Goal: Task Accomplishment & Management: Manage account settings

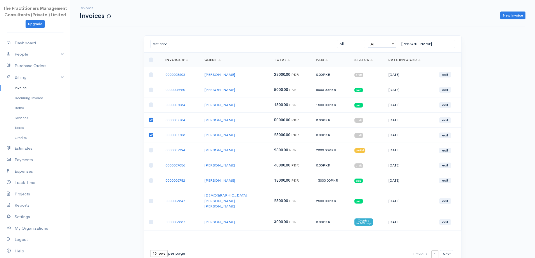
scroll to position [13, 0]
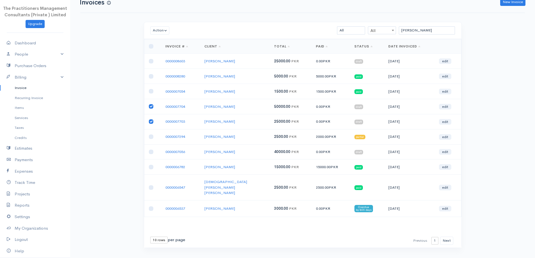
click at [150, 121] on input "checkbox" at bounding box center [151, 121] width 4 height 4
checkbox input "false"
click at [150, 106] on input "checkbox" at bounding box center [151, 106] width 4 height 4
checkbox input "false"
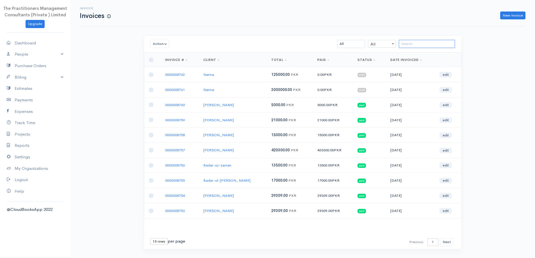
click at [431, 44] on input "search" at bounding box center [427, 44] width 56 height 8
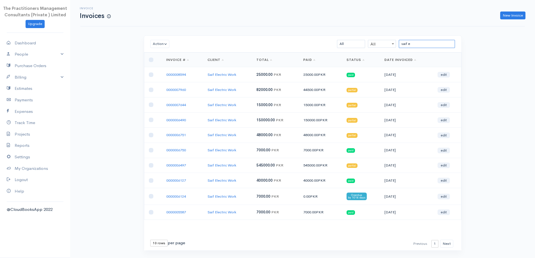
type input "saif e"
click at [150, 88] on input "checkbox" at bounding box center [151, 90] width 4 height 4
click at [146, 88] on td at bounding box center [153, 89] width 18 height 15
click at [152, 90] on input "checkbox" at bounding box center [151, 90] width 4 height 4
checkbox input "false"
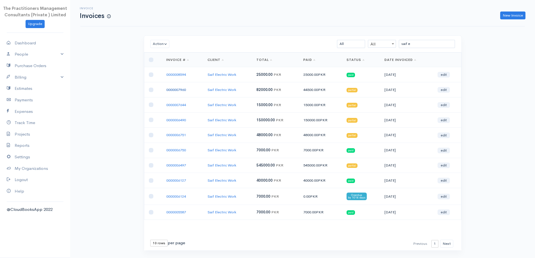
click at [186, 89] on link "0000007960" at bounding box center [176, 89] width 20 height 5
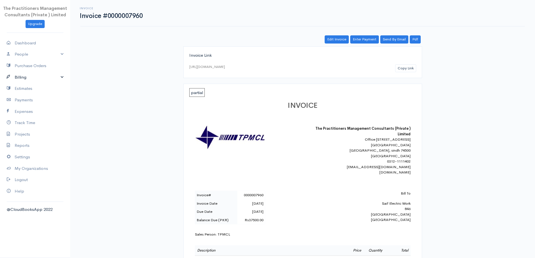
click at [15, 75] on link "Billing" at bounding box center [35, 78] width 70 height 12
click at [366, 43] on link "Enter Payment" at bounding box center [364, 39] width 29 height 8
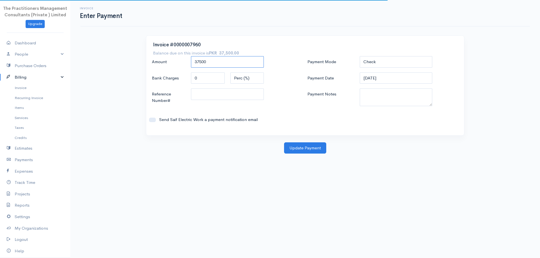
click at [233, 62] on input "37500" at bounding box center [227, 62] width 73 height 12
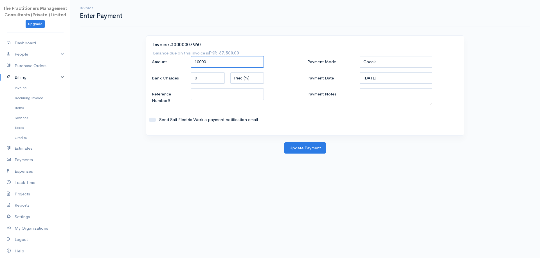
type input "10000"
click at [394, 61] on select "Check Bank Transfer Credit Cash Debit ACH VISA MASTERCARD AMEX DISCOVER DINERS …" at bounding box center [395, 62] width 73 height 12
select select "Bank Transfer"
click at [359, 56] on select "Check Bank Transfer Credit Cash Debit ACH VISA MASTERCARD AMEX DISCOVER DINERS …" at bounding box center [395, 62] width 73 height 12
click at [380, 83] on input "[DATE]" at bounding box center [395, 78] width 73 height 12
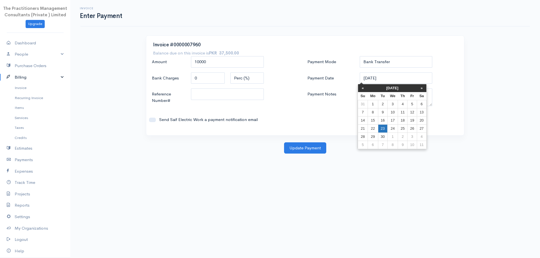
click at [384, 129] on td "23" at bounding box center [382, 128] width 9 height 8
type input "[DATE]"
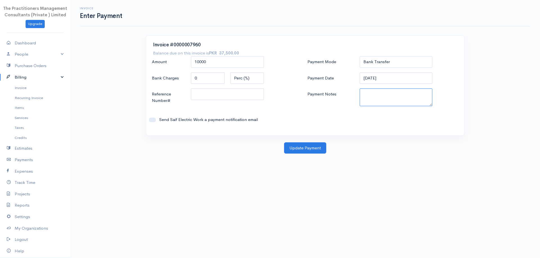
click at [377, 97] on textarea "Payment Notes" at bounding box center [395, 98] width 73 height 18
type textarea "5873"
click at [234, 92] on input "Reference Number#" at bounding box center [227, 95] width 73 height 12
type input "5873"
click at [305, 146] on button "Update Payment" at bounding box center [305, 148] width 42 height 12
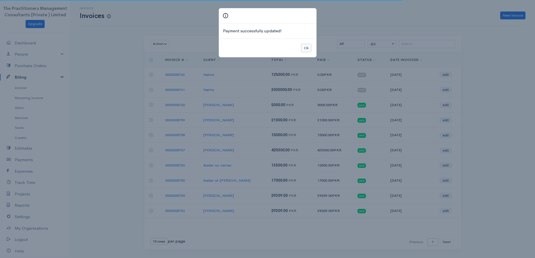
click at [303, 47] on button "Ok" at bounding box center [307, 48] width 10 height 8
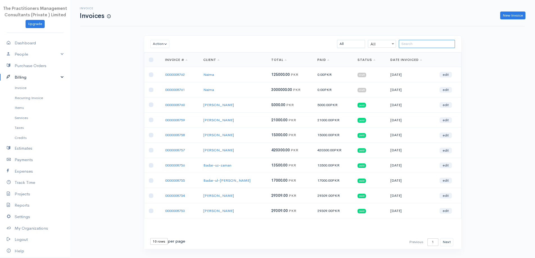
click at [424, 42] on input "search" at bounding box center [427, 44] width 56 height 8
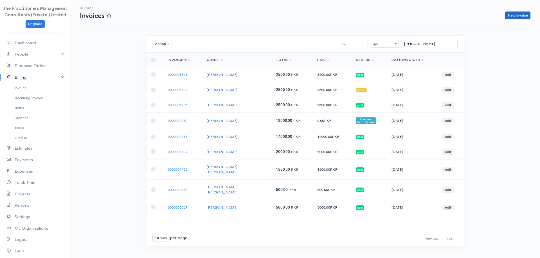
type input "samina naz"
click at [512, 17] on link "New Invoice" at bounding box center [517, 16] width 25 height 8
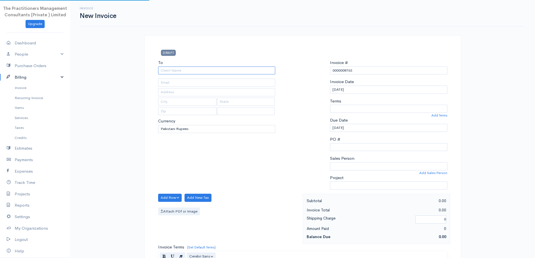
click at [200, 74] on input "To" at bounding box center [216, 71] width 117 height 8
select select "Pakistan"
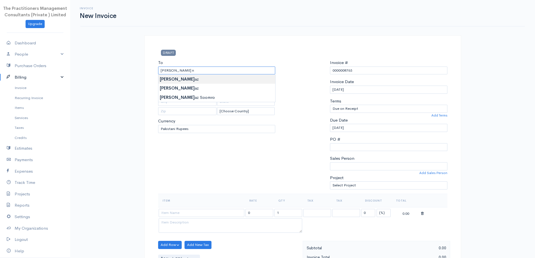
type input "[PERSON_NAME]"
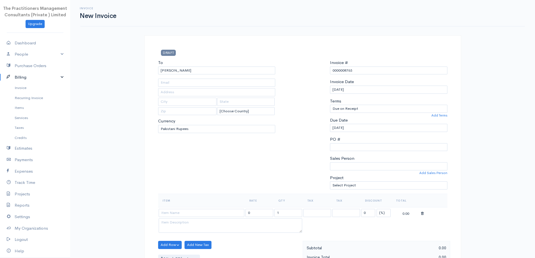
click at [244, 81] on body "The Practitioners Management Consultants (Private ) Limited Upgrade Dashboard P…" at bounding box center [267, 246] width 535 height 493
type input "2028"
type input "Karachi"
click at [235, 73] on input "[PERSON_NAME]" at bounding box center [216, 71] width 117 height 8
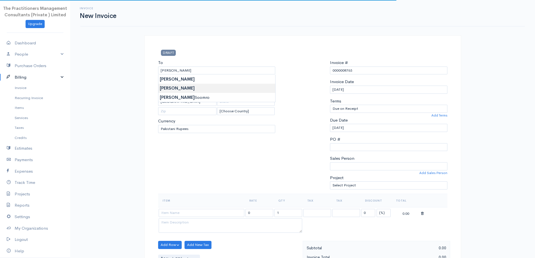
click at [238, 86] on body "The Practitioners Management Consultants (Private ) Limited Upgrade Dashboard P…" at bounding box center [267, 246] width 535 height 493
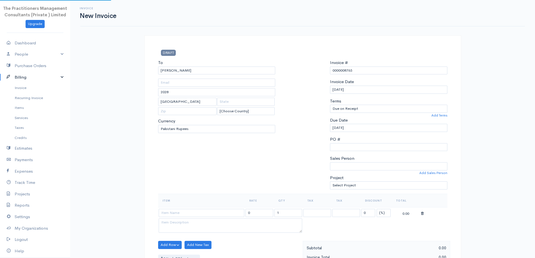
type input "1604"
select select "USD"
click at [40, 87] on link "Invoice" at bounding box center [35, 88] width 70 height 10
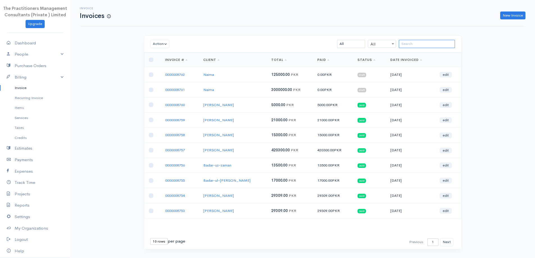
click at [431, 47] on input "search" at bounding box center [427, 44] width 56 height 8
click at [430, 42] on input "search" at bounding box center [427, 44] width 56 height 8
click at [430, 43] on input "search" at bounding box center [427, 44] width 56 height 8
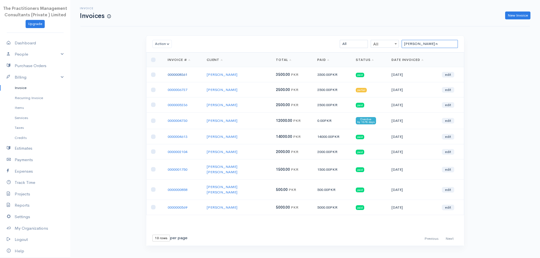
type input "samina n"
click at [181, 76] on link "0000008361" at bounding box center [177, 74] width 20 height 5
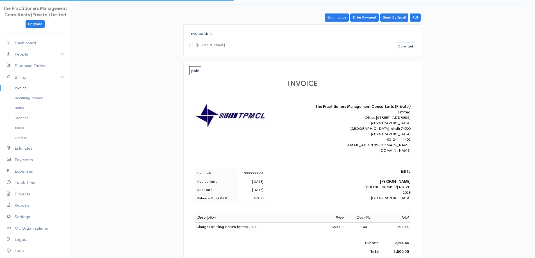
scroll to position [28, 0]
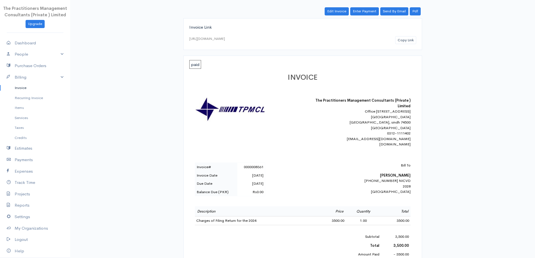
click at [17, 92] on link "Invoice" at bounding box center [35, 88] width 70 height 10
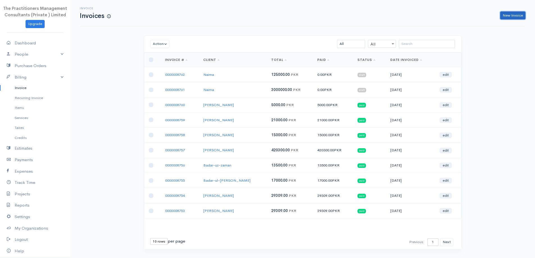
drag, startPoint x: 519, startPoint y: 15, endPoint x: 514, endPoint y: 22, distance: 9.2
click at [519, 15] on link "New Invoice" at bounding box center [512, 16] width 25 height 8
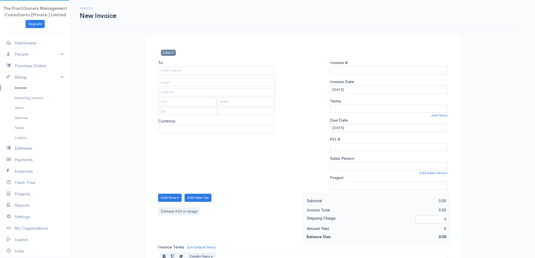
select select "PKR"
select select "Pakistan"
type input "0000008763"
drag, startPoint x: 214, startPoint y: 65, endPoint x: 212, endPoint y: 62, distance: 3.9
click at [212, 61] on div "To" at bounding box center [216, 67] width 117 height 15
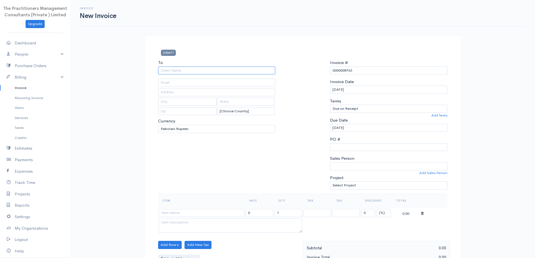
click at [213, 70] on input "To" at bounding box center [216, 71] width 117 height 8
type input "[PERSON_NAME]"
click at [182, 91] on body "The Practitioners Management Consultants (Private ) Limited Upgrade Dashboard P…" at bounding box center [267, 246] width 535 height 493
type input "1604"
select select "USD"
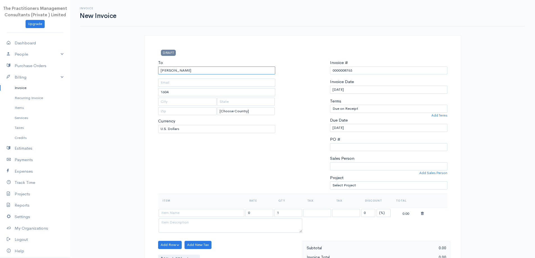
click at [176, 74] on input "[PERSON_NAME]" at bounding box center [216, 71] width 117 height 8
click at [180, 83] on body "The Practitioners Management Consultants (Private ) Limited Upgrade Dashboard P…" at bounding box center [267, 246] width 535 height 493
type input "2028"
type input "Karachi"
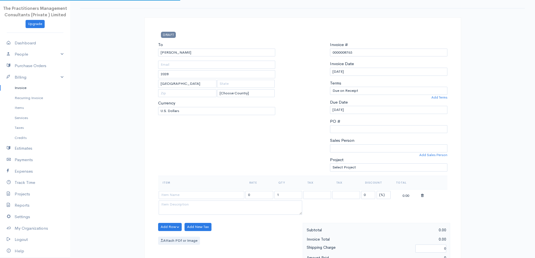
scroll to position [141, 0]
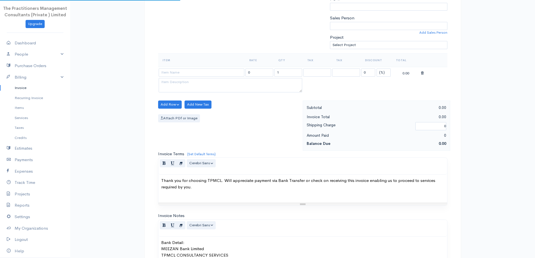
select select "PKR"
click at [174, 64] on th "Item" at bounding box center [201, 59] width 87 height 13
click at [176, 72] on input at bounding box center [202, 73] width 86 height 8
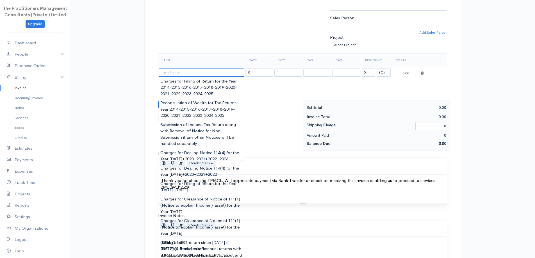
type input "i"
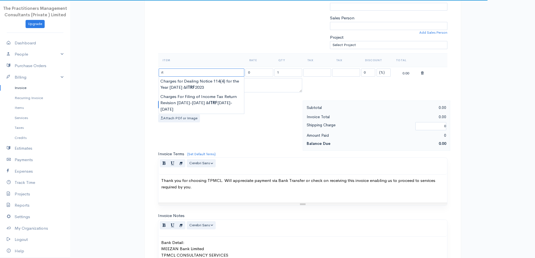
type input "i"
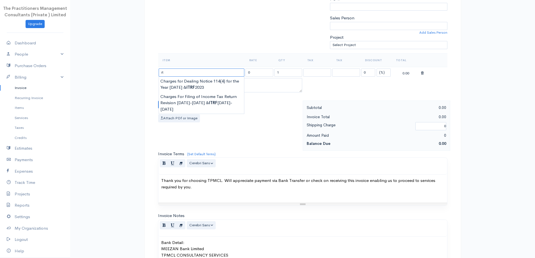
type input "i"
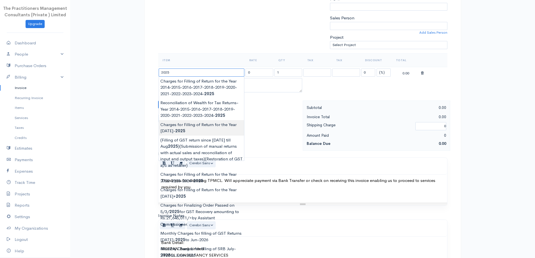
type input "Charges for Filling of Return for the Year 2024-2025"
type input "15000.00"
click at [182, 123] on body "The Practitioners Management Consultants (Private ) Limited Upgrade Dashboard P…" at bounding box center [267, 105] width 535 height 493
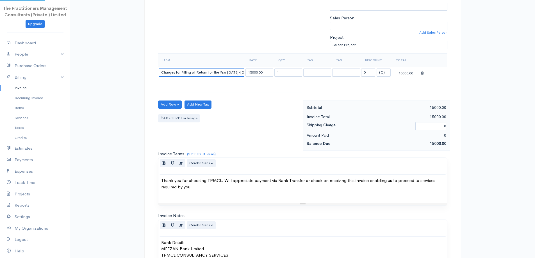
click at [238, 72] on input "Charges for Filling of Return for the Year 2024-2025" at bounding box center [202, 73] width 86 height 8
type input "Charges for Filling of Return for the Year 2025"
click at [253, 74] on input "15000.00" at bounding box center [260, 73] width 28 height 8
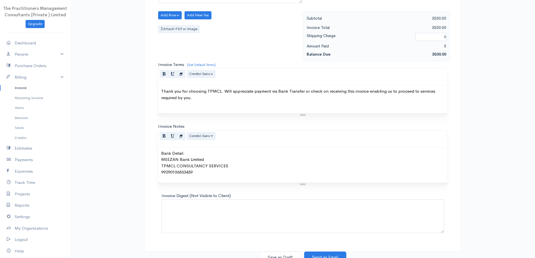
scroll to position [235, 0]
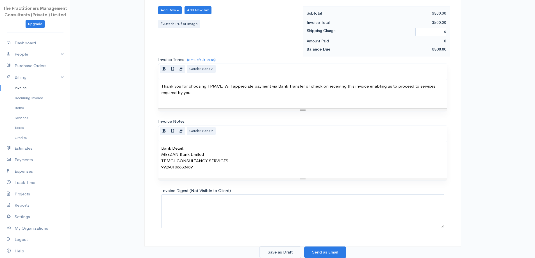
type input "3500.00"
click at [293, 248] on button "Save as Draft" at bounding box center [280, 253] width 42 height 12
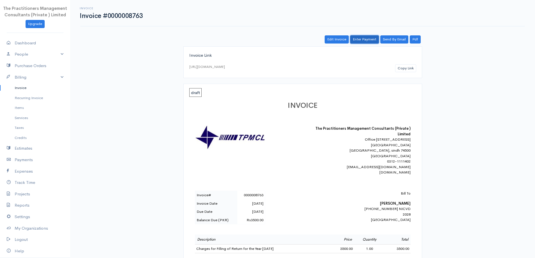
click at [362, 38] on link "Enter Payment" at bounding box center [364, 39] width 29 height 8
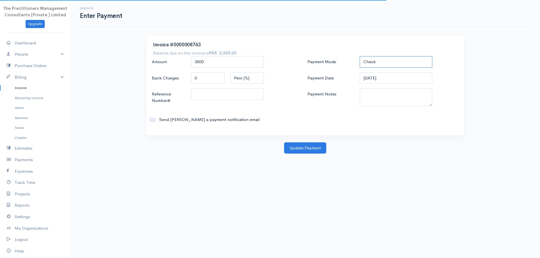
click at [384, 59] on select "Check Bank Transfer Credit Cash Debit ACH VISA MASTERCARD AMEX DISCOVER DINERS …" at bounding box center [395, 62] width 73 height 12
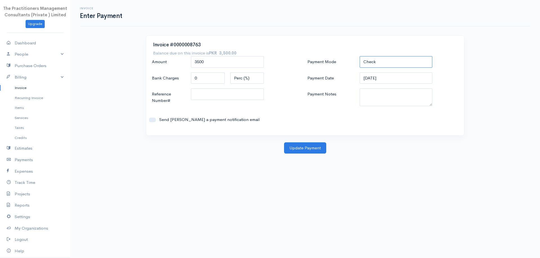
select select "Bank Transfer"
click at [359, 56] on select "Check Bank Transfer Credit Cash Debit ACH VISA MASTERCARD AMEX DISCOVER DINERS …" at bounding box center [395, 62] width 73 height 12
click at [393, 102] on textarea "Payment Notes" at bounding box center [395, 98] width 73 height 18
click at [377, 78] on input "[DATE]" at bounding box center [395, 78] width 73 height 12
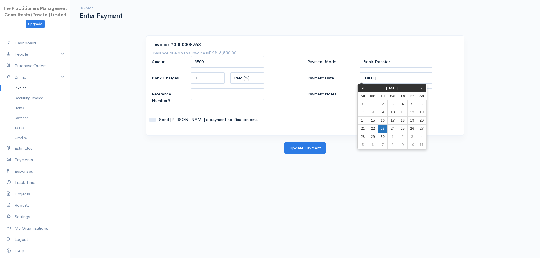
click at [381, 125] on td "23" at bounding box center [382, 128] width 9 height 8
type input "[DATE]"
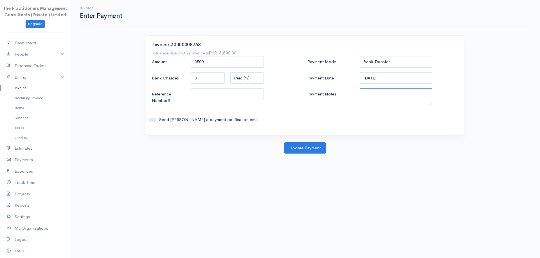
click at [389, 95] on textarea "Payment Notes" at bounding box center [395, 98] width 73 height 18
click at [373, 94] on textarea "Payment Notes" at bounding box center [395, 98] width 73 height 18
type textarea "5874"
click at [246, 95] on input "Reference Number#" at bounding box center [227, 95] width 73 height 12
type input "5874"
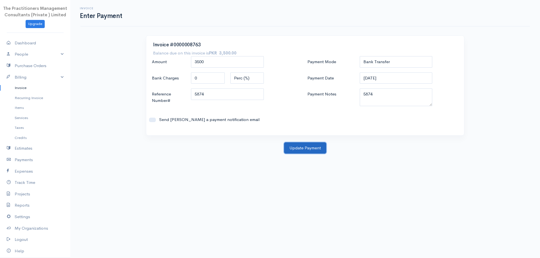
click at [300, 148] on button "Update Payment" at bounding box center [305, 148] width 42 height 12
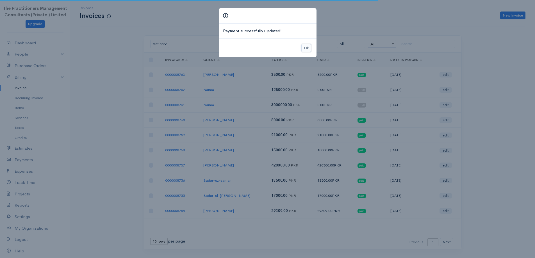
click at [304, 50] on button "Ok" at bounding box center [307, 48] width 10 height 8
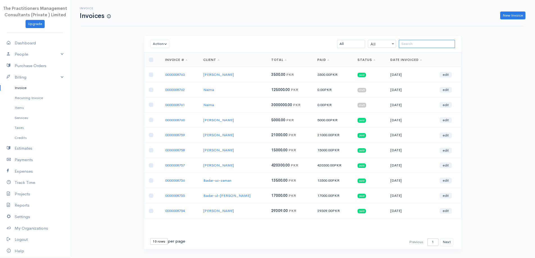
click at [448, 47] on input "search" at bounding box center [427, 44] width 56 height 8
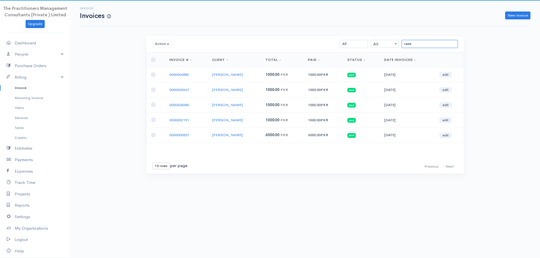
type input "raee"
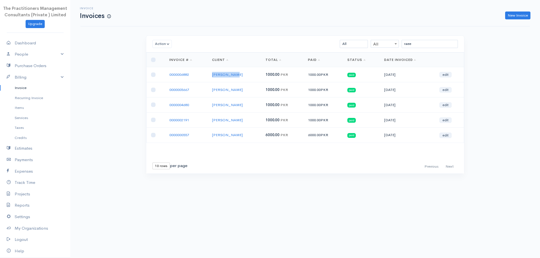
drag, startPoint x: 214, startPoint y: 72, endPoint x: 242, endPoint y: 77, distance: 28.8
click at [242, 77] on td "[PERSON_NAME]" at bounding box center [233, 74] width 53 height 15
copy link "[PERSON_NAME]"
click at [507, 11] on div "Invoice Invoices New Invoice" at bounding box center [305, 13] width 456 height 13
click at [507, 12] on link "New Invoice" at bounding box center [517, 16] width 25 height 8
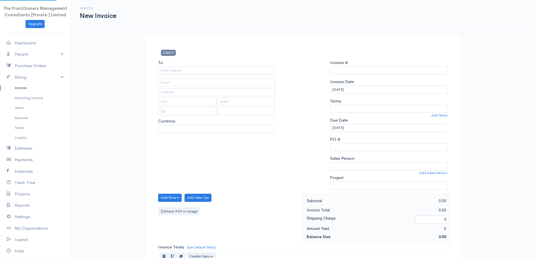
select select "Pakistan"
select select "PKR"
type input "0000008764"
click at [232, 68] on input "To" at bounding box center [216, 71] width 117 height 8
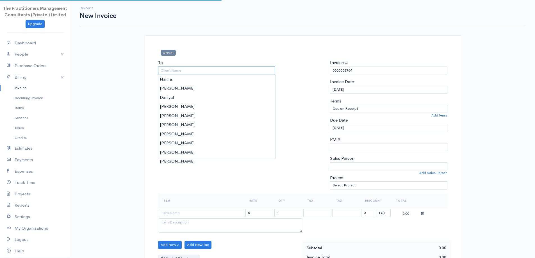
paste input "[PERSON_NAME]"
type input "[PERSON_NAME]"
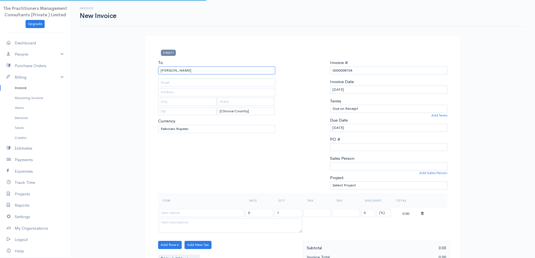
type input "1981"
type input "Karachi"
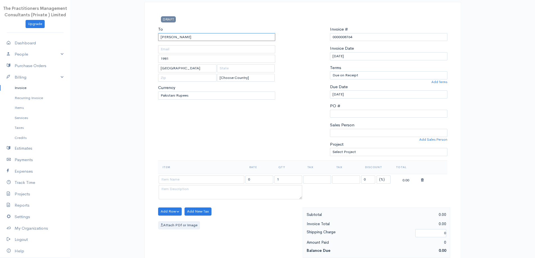
scroll to position [84, 0]
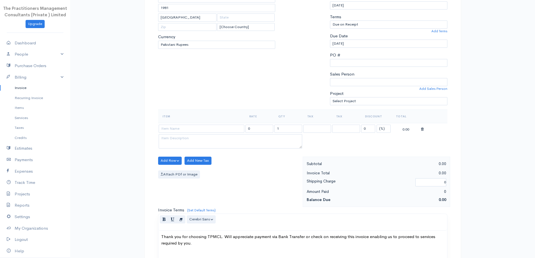
type input "[PERSON_NAME]"
click at [217, 128] on input at bounding box center [202, 129] width 86 height 8
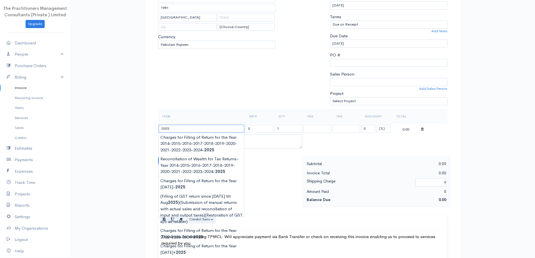
type input "Charges for Filling of Return for the Year 2024-2025"
type input "15000.00"
click at [212, 189] on body "The Practitioners Management Consultants (Private ) Limited Upgrade Dashboard P…" at bounding box center [267, 162] width 535 height 493
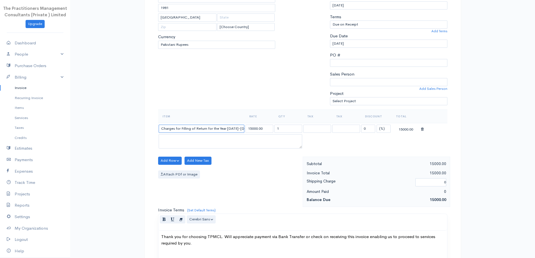
click at [238, 129] on input "Charges for Filling of Return for the Year 2024-2025" at bounding box center [202, 129] width 86 height 8
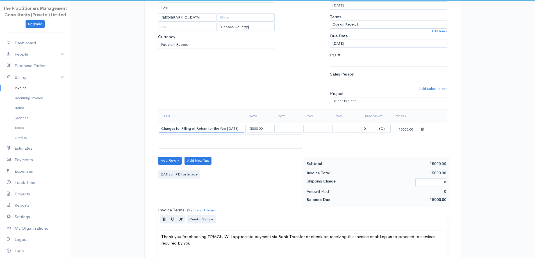
type input "Charges for Filling of Return for the Year 2025"
click at [255, 130] on input "15000.00" at bounding box center [260, 129] width 28 height 8
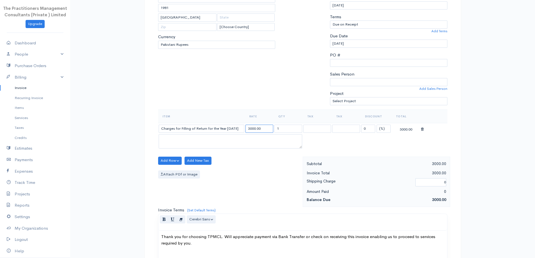
type input "3000.00"
click at [286, 92] on div at bounding box center [302, 42] width 49 height 134
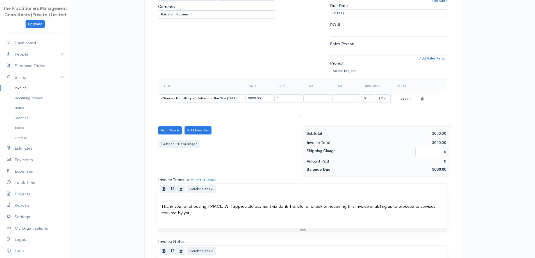
scroll to position [235, 0]
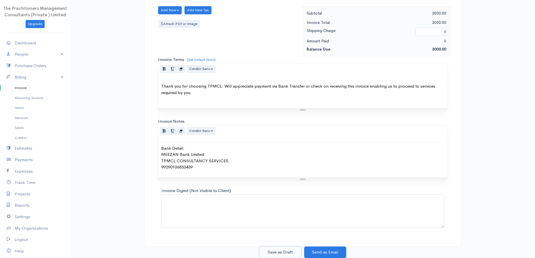
click at [292, 252] on button "Save as Draft" at bounding box center [280, 253] width 42 height 12
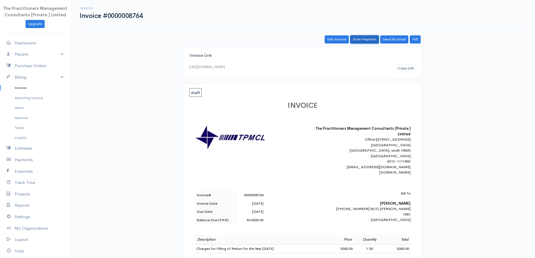
click at [364, 43] on link "Enter Payment" at bounding box center [364, 39] width 29 height 8
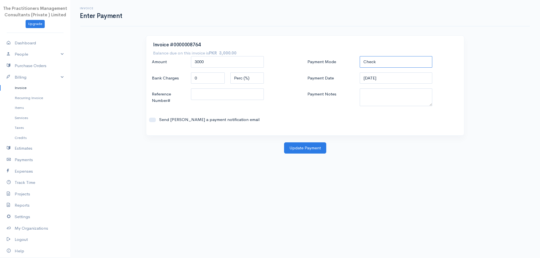
click at [375, 66] on select "Check Bank Transfer Credit Cash Debit ACH VISA MASTERCARD AMEX DISCOVER DINERS …" at bounding box center [395, 62] width 73 height 12
click at [359, 56] on select "Check Bank Transfer Credit Cash Debit ACH VISA MASTERCARD AMEX DISCOVER DINERS …" at bounding box center [395, 62] width 73 height 12
click at [372, 65] on select "Check Bank Transfer Credit Cash Debit ACH VISA MASTERCARD AMEX DISCOVER DINERS …" at bounding box center [395, 62] width 73 height 12
select select "Cash"
click at [359, 56] on select "Check Bank Transfer Credit Cash Debit ACH VISA MASTERCARD AMEX DISCOVER DINERS …" at bounding box center [395, 62] width 73 height 12
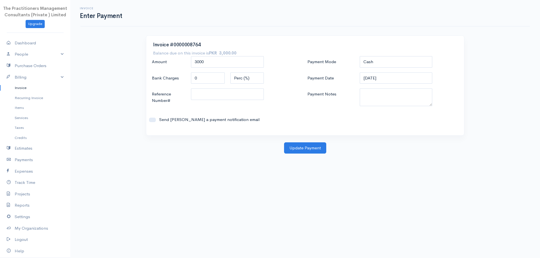
click at [380, 110] on div "Payment Mode Check Bank Transfer Credit Cash Debit ACH VISA MASTERCARD AMEX DIS…" at bounding box center [382, 92] width 155 height 72
click at [379, 102] on textarea "Payment Notes" at bounding box center [395, 98] width 73 height 18
type textarea "5875"
click at [251, 92] on input "Reference Number#" at bounding box center [227, 95] width 73 height 12
type input "5875"
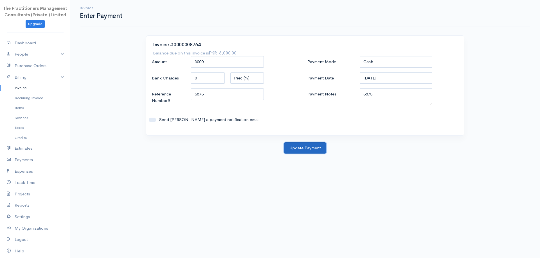
click at [314, 147] on button "Update Payment" at bounding box center [305, 148] width 42 height 12
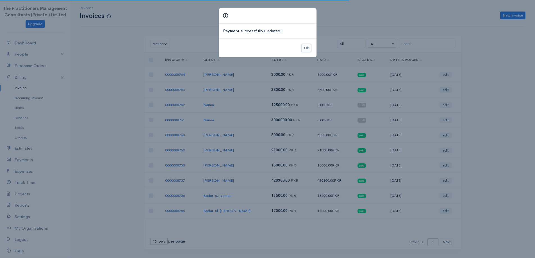
click at [309, 46] on button "Ok" at bounding box center [307, 48] width 10 height 8
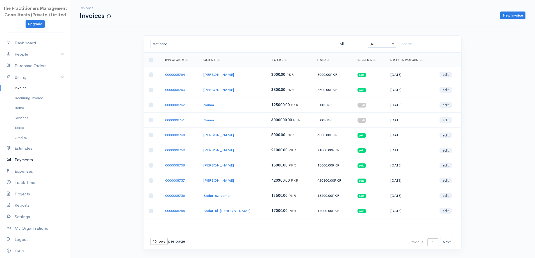
click at [19, 158] on link "Payments" at bounding box center [35, 160] width 70 height 12
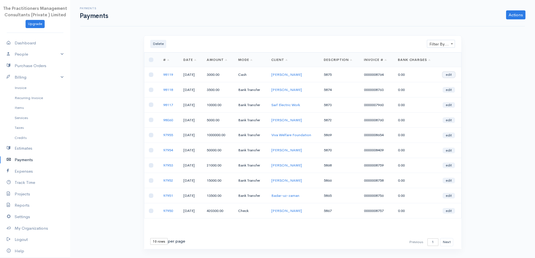
click at [448, 76] on link "edit" at bounding box center [449, 75] width 12 height 6
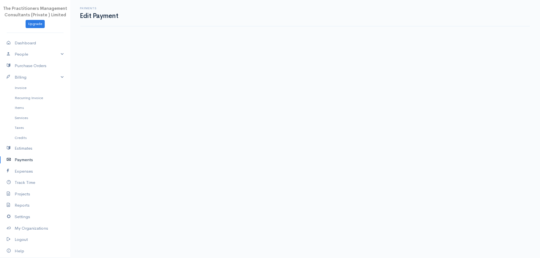
select select "2"
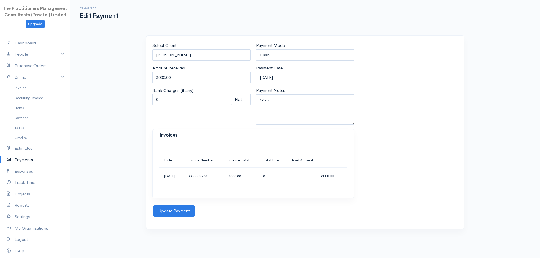
click at [284, 79] on input "[DATE]" at bounding box center [305, 78] width 98 height 12
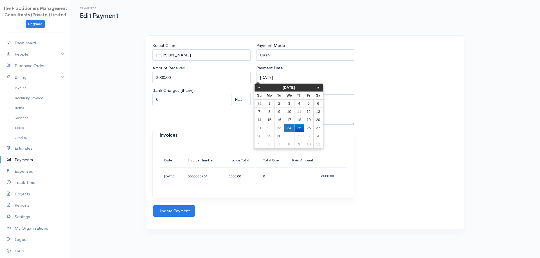
click at [289, 130] on td "24" at bounding box center [289, 128] width 10 height 8
type input "[DATE]"
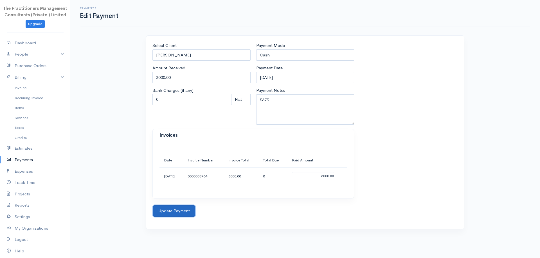
click at [164, 211] on button "Update Payment" at bounding box center [174, 211] width 42 height 12
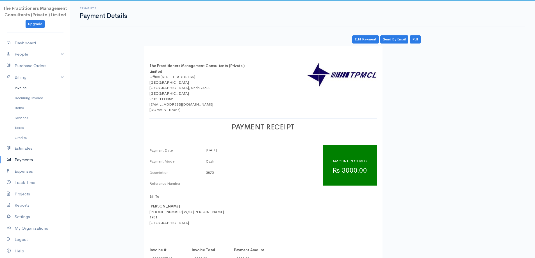
click at [13, 83] on link "Invoice" at bounding box center [35, 88] width 70 height 10
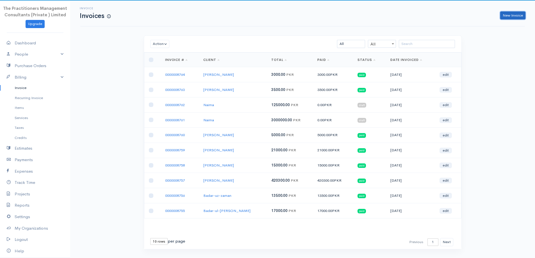
click at [510, 15] on link "New Invoice" at bounding box center [512, 16] width 25 height 8
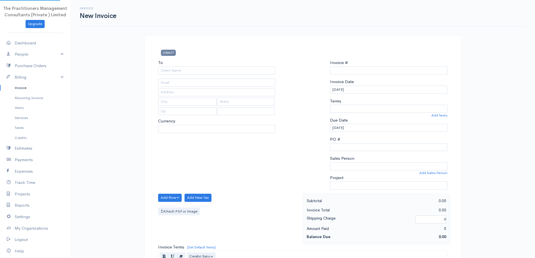
select select "PKR"
select select "Pakistan"
click at [189, 69] on input "To" at bounding box center [216, 71] width 117 height 8
type input "0000008765"
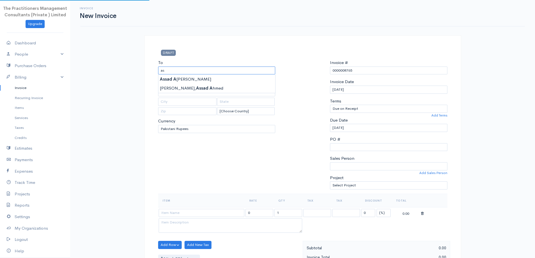
type input "a"
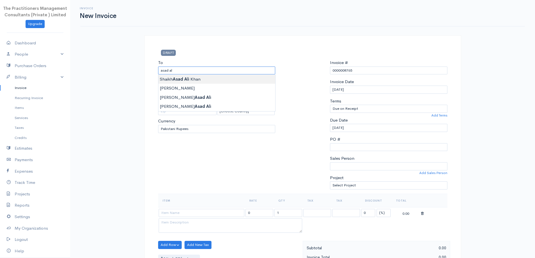
type input "[PERSON_NAME] [PERSON_NAME]"
click at [193, 78] on body "The Practitioners Management Consultants (Private ) Limited Upgrade Dashboard P…" at bounding box center [267, 246] width 535 height 493
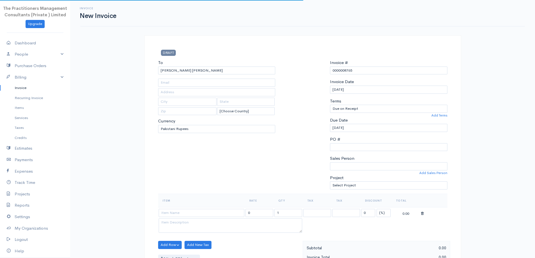
type input "930"
type input "Karachi"
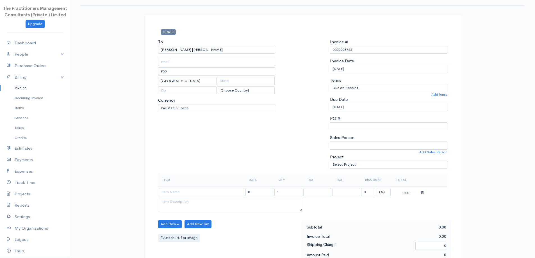
scroll to position [56, 0]
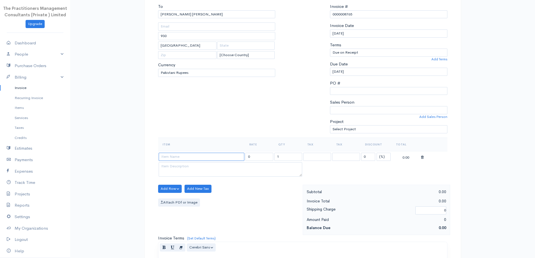
click at [196, 159] on input at bounding box center [202, 157] width 86 height 8
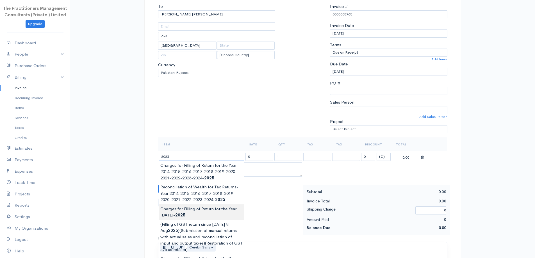
type input "Charges for Filling of Return for the Year 2024-2025"
type input "15000.00"
click at [207, 214] on body "The Practitioners Management Consultants (Private ) Limited Upgrade Dashboard P…" at bounding box center [267, 190] width 535 height 493
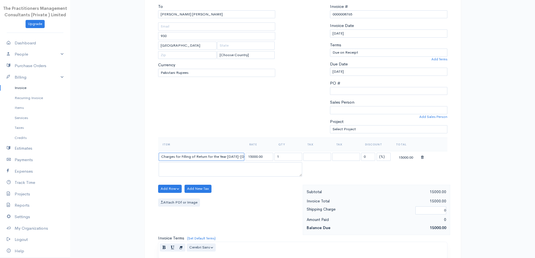
click at [236, 158] on input "Charges for Filling of Return for the Year 2024-2025" at bounding box center [202, 157] width 86 height 8
click at [237, 158] on input "Charges for Filling of Return for the Year 2024-2025" at bounding box center [202, 157] width 86 height 8
type input "Charges for Filling of Return for the Year 2025"
click at [252, 158] on input "15000.00" at bounding box center [260, 157] width 28 height 8
type input "3000.00"
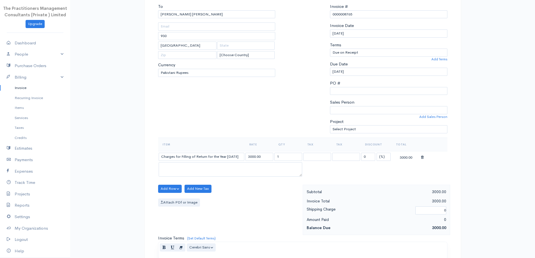
click at [248, 141] on th "Rate" at bounding box center [259, 144] width 29 height 13
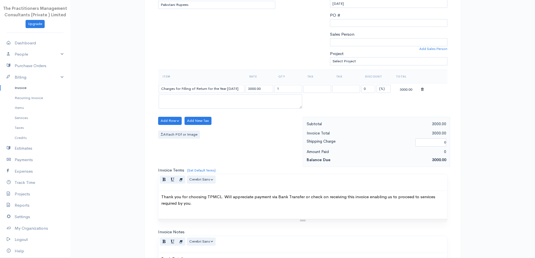
scroll to position [235, 0]
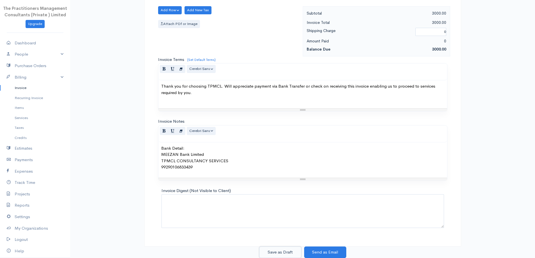
click at [292, 255] on button "Save as Draft" at bounding box center [280, 253] width 42 height 12
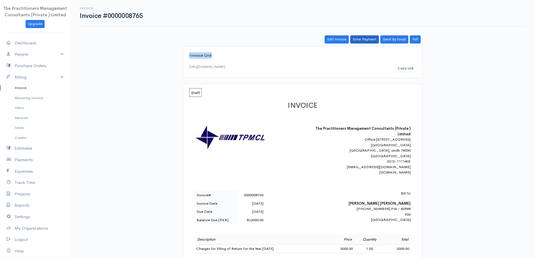
click at [377, 44] on div "Edit Invoice Enter Payment Send By Email Pdf Invoice Link https://www.cloudbook…" at bounding box center [302, 228] width 337 height 386
click at [373, 42] on link "Enter Payment" at bounding box center [364, 39] width 29 height 8
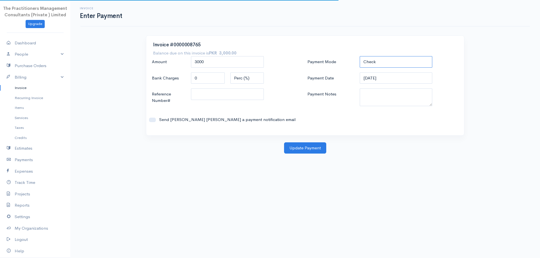
click at [379, 62] on select "Check Bank Transfer Credit Cash Debit ACH VISA MASTERCARD AMEX DISCOVER DINERS …" at bounding box center [395, 62] width 73 height 12
select select "Cash"
click at [359, 56] on select "Check Bank Transfer Credit Cash Debit ACH VISA MASTERCARD AMEX DISCOVER DINERS …" at bounding box center [395, 62] width 73 height 12
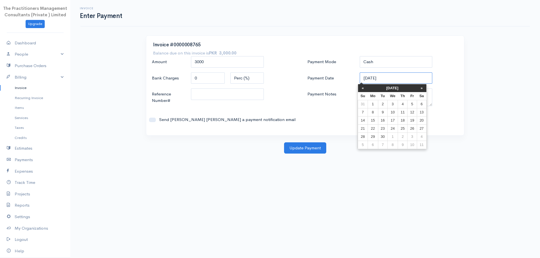
click at [376, 78] on input "[DATE]" at bounding box center [395, 78] width 73 height 12
click at [396, 127] on td "24" at bounding box center [392, 128] width 10 height 8
type input "[DATE]"
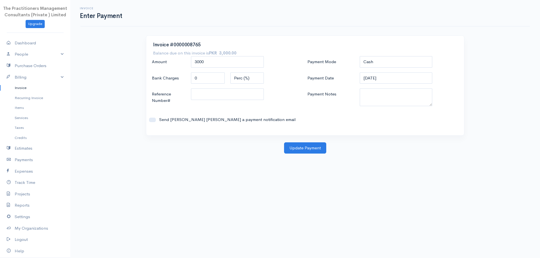
click at [367, 85] on div "Payment Mode Check Bank Transfer Credit Cash Debit ACH VISA MASTERCARD AMEX DIS…" at bounding box center [382, 92] width 155 height 72
click at [371, 98] on textarea "Payment Notes" at bounding box center [395, 98] width 73 height 18
type textarea "5875"
click at [236, 97] on input "Reference Number#" at bounding box center [227, 95] width 73 height 12
type input "5875"
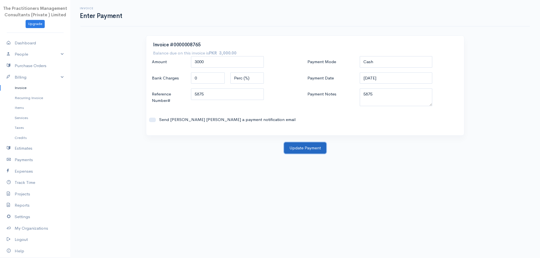
click at [309, 149] on button "Update Payment" at bounding box center [305, 148] width 42 height 12
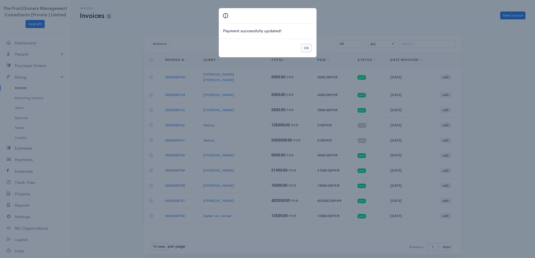
click at [307, 47] on button "Ok" at bounding box center [307, 48] width 10 height 8
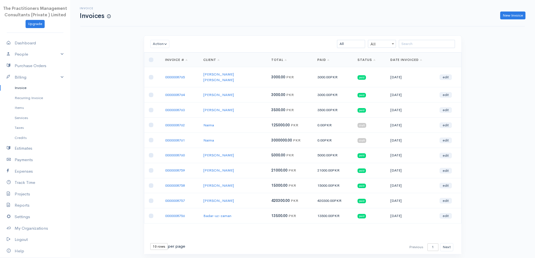
click at [511, 8] on div "Invoice Invoices New Invoice" at bounding box center [303, 13] width 452 height 13
click at [438, 46] on input "search" at bounding box center [427, 44] width 56 height 8
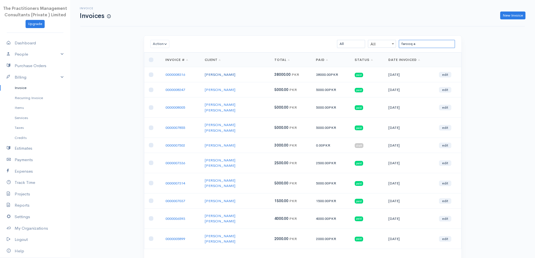
type input "farooq a"
drag, startPoint x: 196, startPoint y: 73, endPoint x: 266, endPoint y: 74, distance: 70.0
click at [266, 74] on tr "0000008316 Akhwand Farooq Akbar 38000.00 PKR 38000.00 PKR paid 05-11-2024 edit" at bounding box center [302, 74] width 317 height 15
copy tr "Akhwand Farooq Akbar"
drag, startPoint x: 514, startPoint y: 13, endPoint x: 504, endPoint y: 12, distance: 9.6
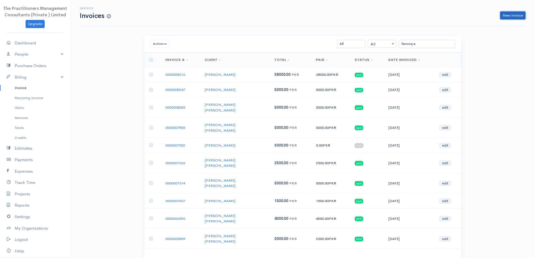
click at [514, 12] on link "New Invoice" at bounding box center [512, 16] width 25 height 8
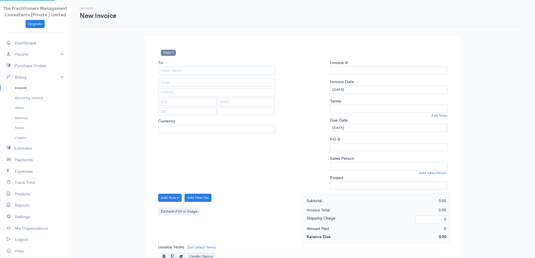
select select "PKR"
select select "Pakistan"
type input "0000008766"
click at [240, 67] on input "To" at bounding box center [216, 71] width 117 height 8
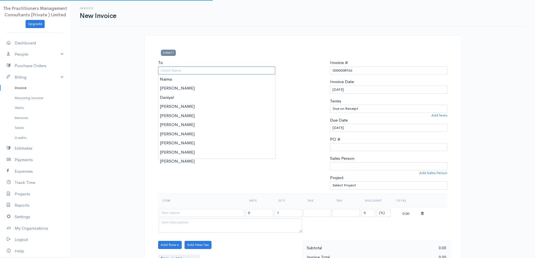
paste input "Akhwand Farooq Akbar"
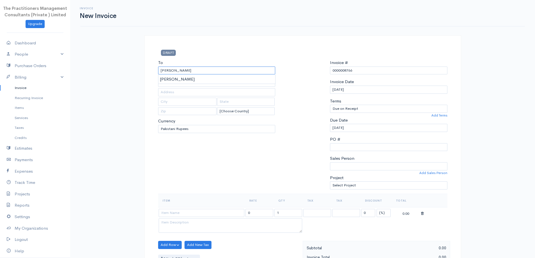
click at [168, 69] on input "Akhwand Farooq Akbar" at bounding box center [216, 71] width 117 height 8
type input "Akhwand Farooq Akbar"
click at [169, 77] on body "The Practitioners Management Consultants (Private ) Limited Upgrade Dashboard P…" at bounding box center [267, 246] width 535 height 493
type input "1963"
type input "Karachi"
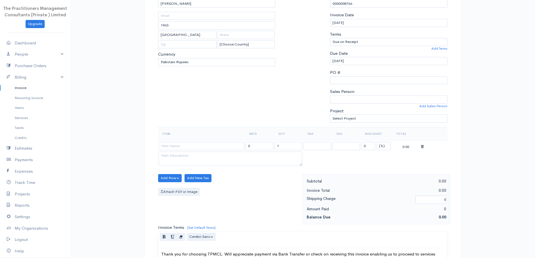
scroll to position [84, 0]
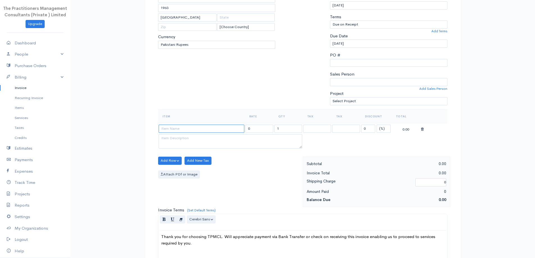
click at [208, 131] on input at bounding box center [202, 129] width 86 height 8
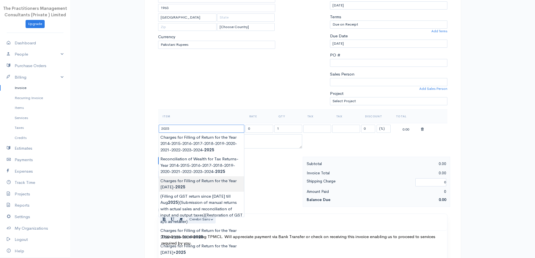
type input "Charges for Filling of Return for the Year 2024-2025"
type input "15000.00"
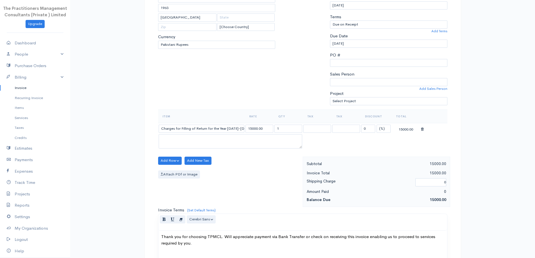
click at [200, 184] on body "The Practitioners Management Consultants (Private ) Limited Upgrade Dashboard P…" at bounding box center [267, 162] width 535 height 493
click at [237, 131] on input "Charges for Filling of Return for the Year 2024-2025" at bounding box center [202, 129] width 86 height 8
type input "Charges for Filling of Return for the Year 2025"
click at [252, 126] on input "15000.00" at bounding box center [260, 129] width 28 height 8
click at [250, 128] on input "000.00" at bounding box center [260, 129] width 28 height 8
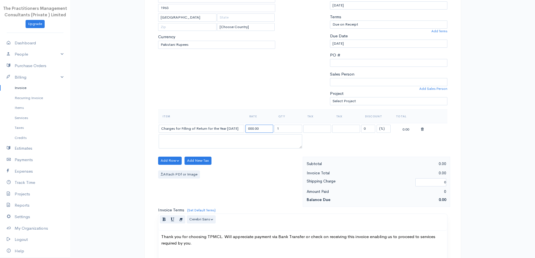
click at [254, 130] on input "000.00" at bounding box center [260, 129] width 28 height 8
type input "5000.00"
click at [168, 161] on button "Add Row" at bounding box center [170, 161] width 24 height 8
click at [172, 167] on div "Add Item Row Add Time Row" at bounding box center [180, 177] width 45 height 24
click at [172, 172] on label "Attach PDf or Image" at bounding box center [179, 175] width 42 height 8
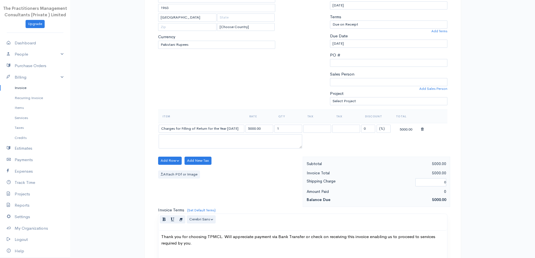
click at [0, 0] on input "Attach PDf or Image" at bounding box center [0, 0] width 0 height 0
click at [166, 162] on button "Add Row" at bounding box center [170, 161] width 24 height 8
click at [174, 170] on link "Add Item Row" at bounding box center [180, 172] width 44 height 10
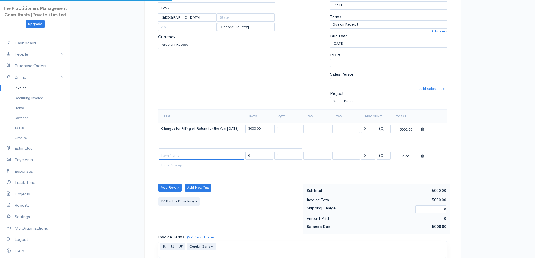
click at [175, 158] on input at bounding box center [202, 156] width 86 height 8
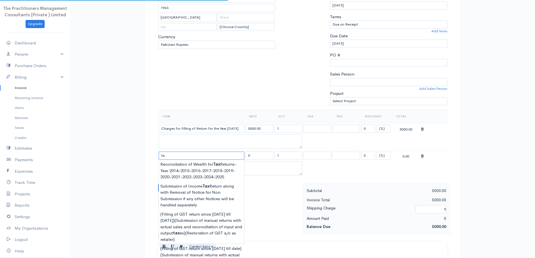
type input "t"
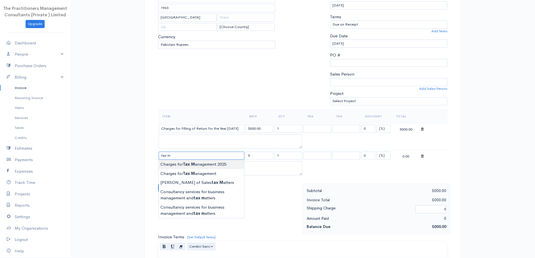
type input "Charges for Tax Management 2025"
click at [221, 165] on body "The Practitioners Management Consultants (Private ) Limited Upgrade Dashboard P…" at bounding box center [267, 176] width 535 height 520
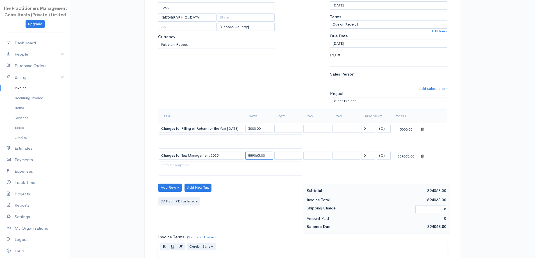
drag, startPoint x: 259, startPoint y: 157, endPoint x: 118, endPoint y: 144, distance: 141.6
click at [118, 144] on div "Invoice New Invoice DRAFT To Akhwand Farooq Akbar 1963 Karachi [Choose Country]…" at bounding box center [302, 176] width 465 height 520
type input "54000.00"
click at [199, 79] on div "To Akhwand Farooq Akbar 1963 Karachi [Choose Country] United States Canada Unit…" at bounding box center [216, 42] width 123 height 134
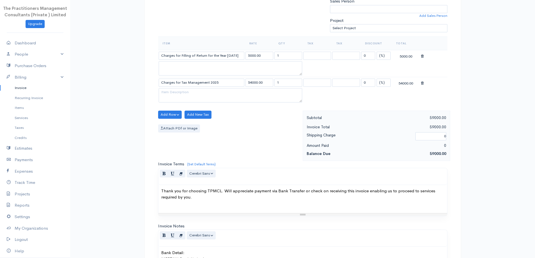
scroll to position [262, 0]
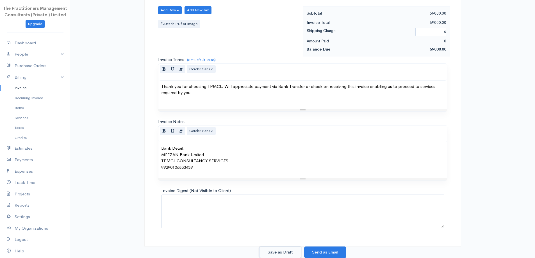
click at [293, 257] on button "Save as Draft" at bounding box center [280, 253] width 42 height 12
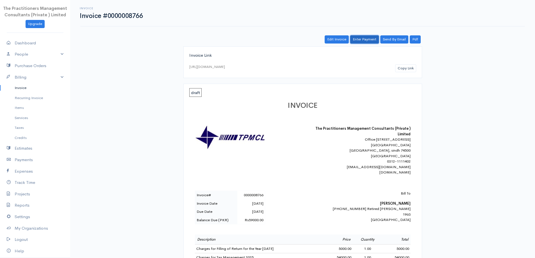
drag, startPoint x: 367, startPoint y: 39, endPoint x: 272, endPoint y: 68, distance: 99.2
click at [367, 40] on link "Enter Payment" at bounding box center [364, 39] width 29 height 8
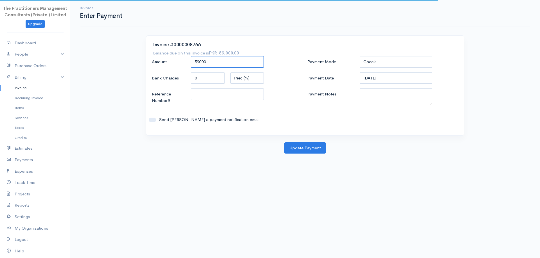
click at [205, 63] on input "59000" at bounding box center [227, 62] width 73 height 12
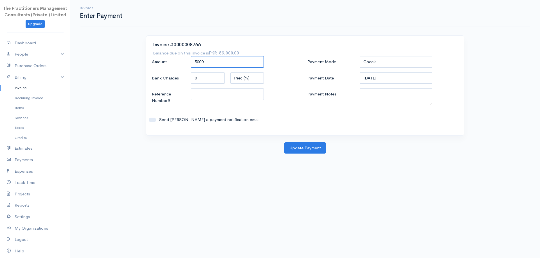
type input "5000"
click at [384, 63] on select "Check Bank Transfer Credit Cash Debit ACH VISA MASTERCARD AMEX DISCOVER DINERS …" at bounding box center [395, 62] width 73 height 12
select select "Cash"
click at [359, 56] on select "Check Bank Transfer Credit Cash Debit ACH VISA MASTERCARD AMEX DISCOVER DINERS …" at bounding box center [395, 62] width 73 height 12
click at [370, 97] on textarea "Payment Notes" at bounding box center [395, 98] width 73 height 18
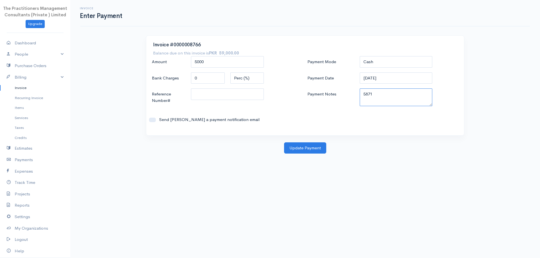
type textarea "5871"
click at [264, 95] on div at bounding box center [227, 98] width 78 height 18
click at [253, 97] on input "Reference Number#" at bounding box center [227, 95] width 73 height 12
type input "5871"
click at [296, 149] on button "Update Payment" at bounding box center [305, 148] width 42 height 12
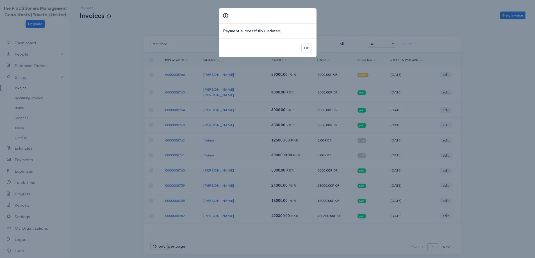
click at [307, 48] on button "Ok" at bounding box center [307, 48] width 10 height 8
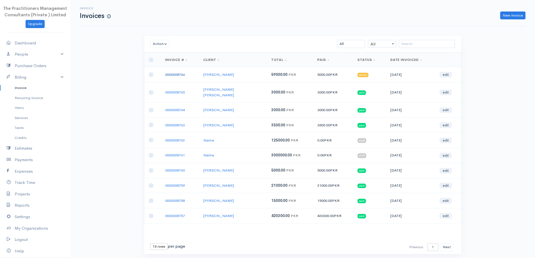
click at [175, 72] on link "0000008766" at bounding box center [175, 74] width 20 height 5
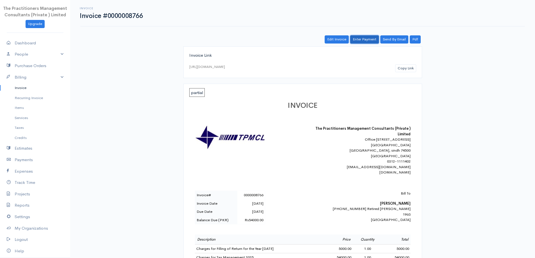
click at [376, 36] on link "Enter Payment" at bounding box center [364, 39] width 29 height 8
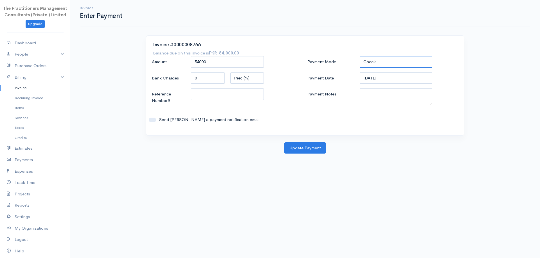
click at [366, 63] on select "Check Bank Transfer Credit Cash Debit ACH VISA MASTERCARD AMEX DISCOVER DINERS …" at bounding box center [395, 62] width 73 height 12
click at [359, 56] on select "Check Bank Transfer Credit Cash Debit ACH VISA MASTERCARD AMEX DISCOVER DINERS …" at bounding box center [395, 62] width 73 height 12
click at [377, 60] on select "Check Bank Transfer Credit Cash Debit ACH VISA MASTERCARD AMEX DISCOVER DINERS …" at bounding box center [395, 62] width 73 height 12
select select "Check"
click at [359, 56] on select "Check Bank Transfer Credit Cash Debit ACH VISA MASTERCARD AMEX DISCOVER DINERS …" at bounding box center [395, 62] width 73 height 12
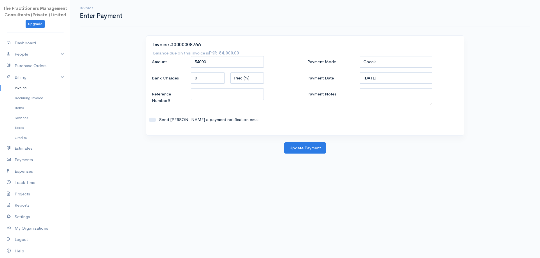
click at [377, 107] on div "Payment Mode Check Bank Transfer Credit Cash Debit ACH VISA MASTERCARD AMEX DIS…" at bounding box center [382, 92] width 155 height 72
click at [368, 104] on textarea "Payment Notes" at bounding box center [395, 98] width 73 height 18
type textarea "5876"
drag, startPoint x: 260, startPoint y: 94, endPoint x: 280, endPoint y: 89, distance: 20.0
click at [274, 91] on div "Reference Number#" at bounding box center [227, 98] width 157 height 18
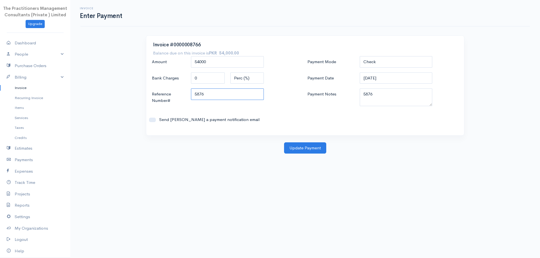
type input "5876"
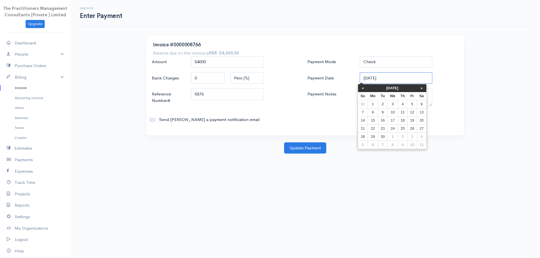
click at [371, 81] on input "[DATE]" at bounding box center [395, 78] width 73 height 12
click at [391, 130] on td "24" at bounding box center [392, 128] width 10 height 8
type input "[DATE]"
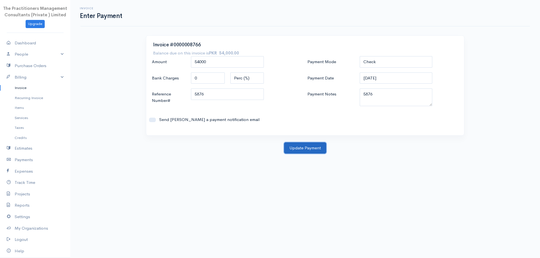
click at [299, 149] on button "Update Payment" at bounding box center [305, 148] width 42 height 12
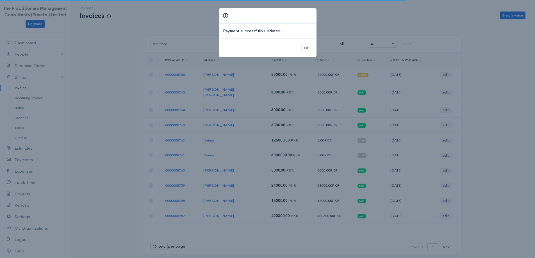
click at [305, 43] on div "Ok" at bounding box center [268, 47] width 98 height 19
click at [307, 44] on button "Ok" at bounding box center [307, 48] width 10 height 8
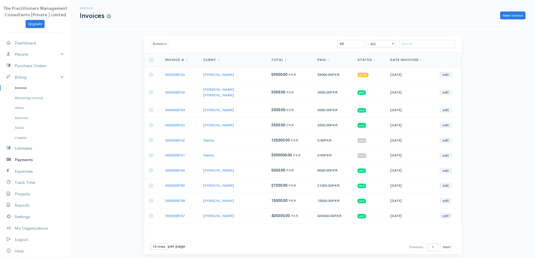
click at [16, 160] on link "Payments" at bounding box center [35, 160] width 70 height 12
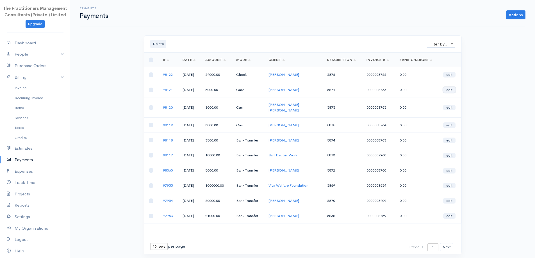
click at [449, 91] on link "edit" at bounding box center [449, 90] width 12 height 6
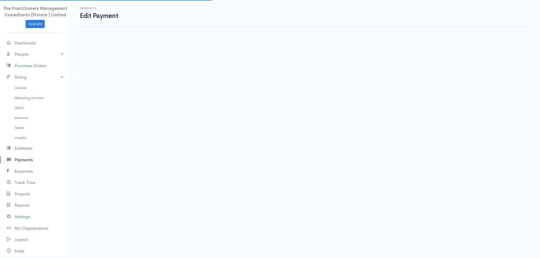
select select "2"
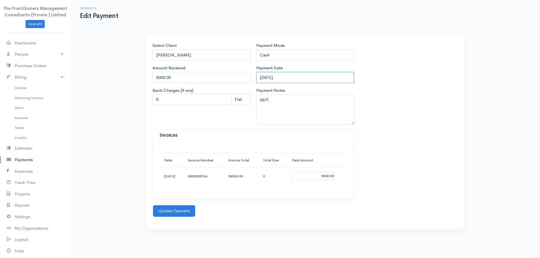
click at [282, 78] on input "[DATE]" at bounding box center [305, 78] width 98 height 12
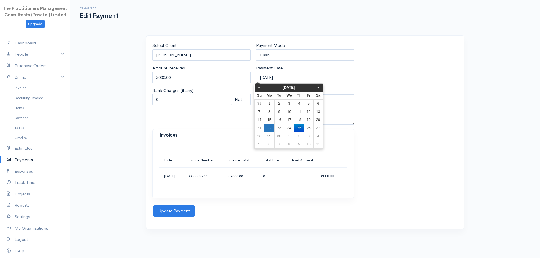
click at [268, 130] on td "22" at bounding box center [269, 128] width 10 height 8
type input "[DATE]"
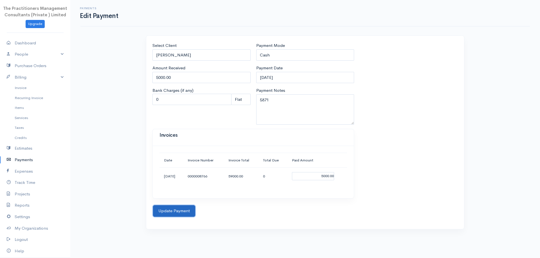
click at [175, 215] on button "Update Payment" at bounding box center [174, 211] width 42 height 12
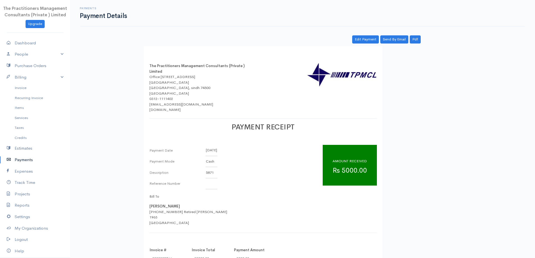
click at [19, 159] on link "Payments" at bounding box center [35, 160] width 70 height 12
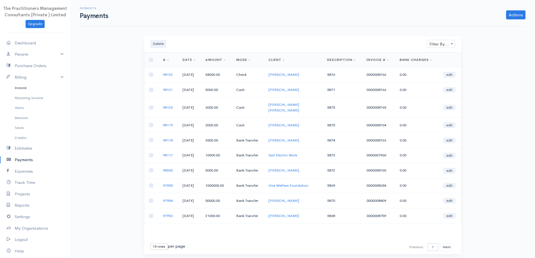
click at [30, 88] on link "Invoice" at bounding box center [35, 88] width 70 height 10
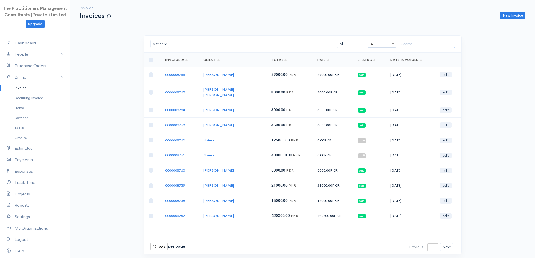
click at [407, 40] on input "search" at bounding box center [427, 44] width 56 height 8
paste input "Saeeda Akhwand Farooq"
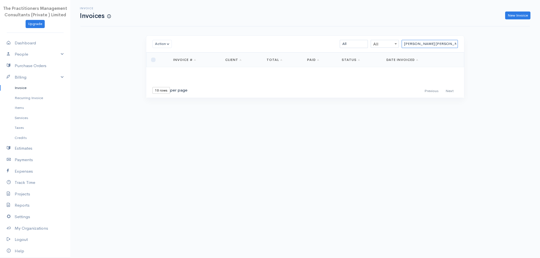
drag, startPoint x: 417, startPoint y: 43, endPoint x: 380, endPoint y: 38, distance: 37.1
click at [380, 39] on div "Action Archive Delete Download PDF Send Mark as Sent Mark Un-Sent Enter Payment…" at bounding box center [305, 44] width 318 height 17
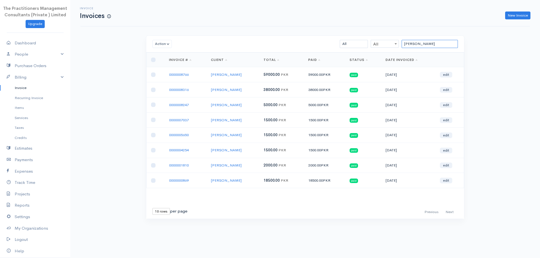
drag, startPoint x: 418, startPoint y: 43, endPoint x: 391, endPoint y: 42, distance: 27.8
click at [391, 42] on div "Akhwand Farooq All All All Draft Viewed Sent Paid Partial Overdue Unpaid/Open" at bounding box center [330, 44] width 259 height 8
type input "Farooq"
drag, startPoint x: 425, startPoint y: 45, endPoint x: 393, endPoint y: 45, distance: 32.0
click at [393, 45] on div "Farooq All All All Draft Viewed Sent Paid Partial Overdue Unpaid/Open" at bounding box center [328, 44] width 259 height 8
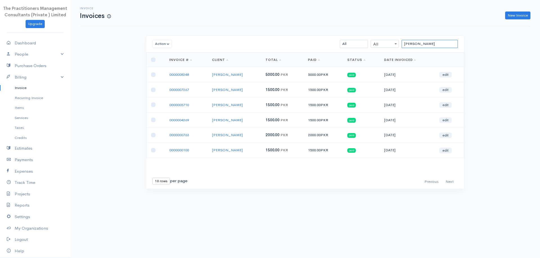
type input "saeeda"
drag, startPoint x: 209, startPoint y: 76, endPoint x: 243, endPoint y: 78, distance: 33.2
click at [243, 78] on td "Saeeda Akhwand" at bounding box center [233, 74] width 53 height 15
copy link "Saeeda Akhwand"
click at [509, 9] on div "Invoice Invoices New Invoice" at bounding box center [305, 13] width 456 height 13
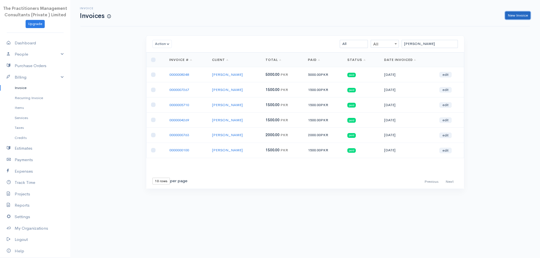
click at [507, 14] on link "New Invoice" at bounding box center [517, 16] width 25 height 8
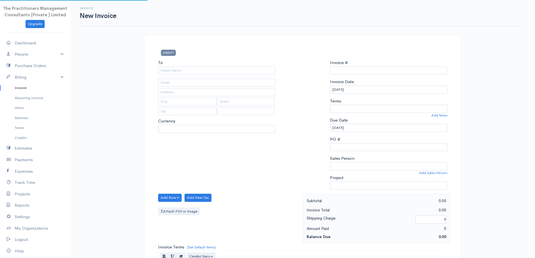
type input "0000008767"
select select "Pakistan"
select select "PKR"
click at [177, 68] on input "To" at bounding box center [216, 71] width 117 height 8
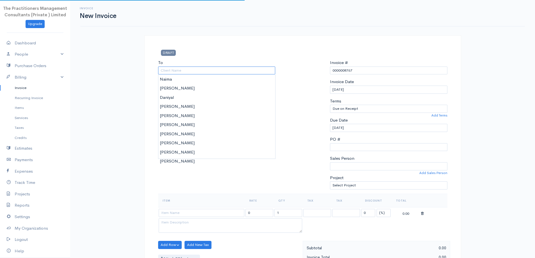
paste input "Saeeda Akhwand"
type input "Saeeda Akhwand"
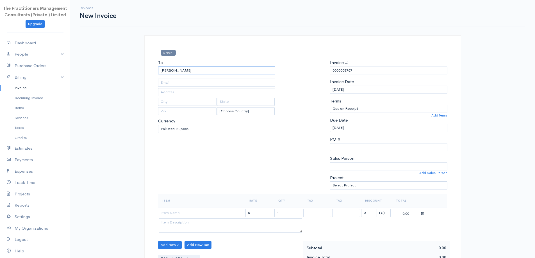
type input "1964"
type input "Karachi"
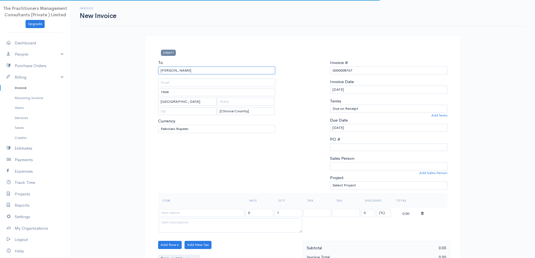
scroll to position [112, 0]
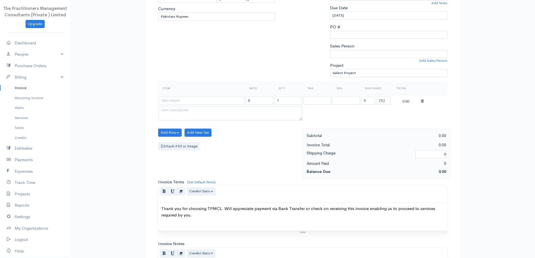
type input "Saeeda Akhwand"
click at [223, 102] on input at bounding box center [202, 101] width 86 height 8
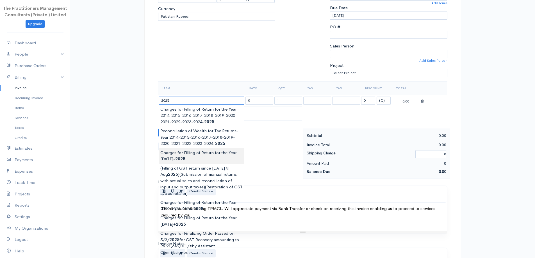
type input "Charges for Filling of Return for the Year 2024-2025"
type input "15000.00"
click at [213, 155] on body "The Practitioners Management Consultants (Private ) Limited Upgrade Dashboard P…" at bounding box center [267, 134] width 535 height 493
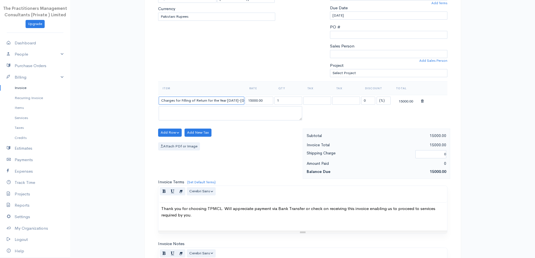
drag, startPoint x: 237, startPoint y: 101, endPoint x: 228, endPoint y: 98, distance: 8.7
click at [228, 98] on input "Charges for Filling of Return for the Year 2024-2025" at bounding box center [202, 101] width 86 height 8
click at [229, 100] on input "Charges for Filling of Return for the Year -2025" at bounding box center [202, 101] width 86 height 8
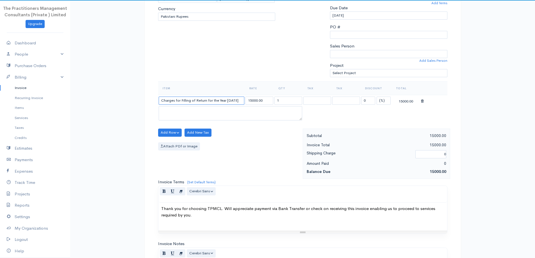
type input "Charges for Filling of Return for the Year 2025"
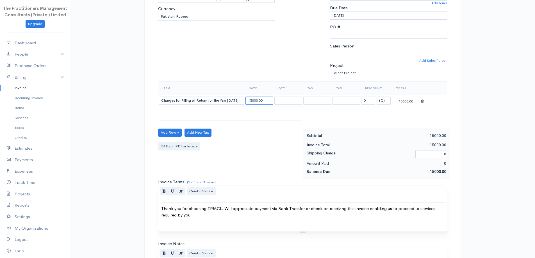
click at [250, 100] on input "15000.00" at bounding box center [260, 101] width 28 height 8
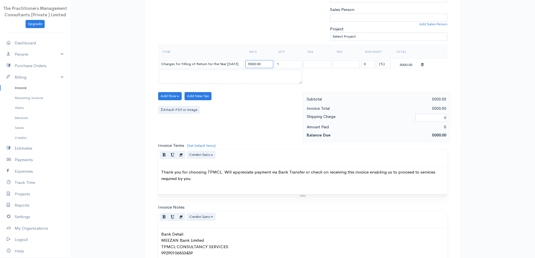
scroll to position [235, 0]
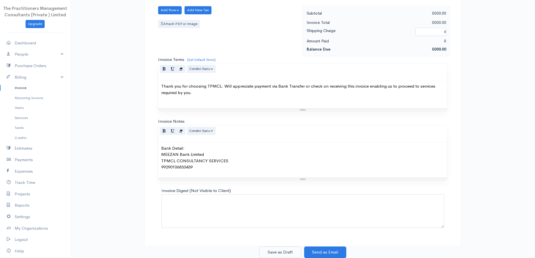
type input "5000.00"
click at [287, 251] on button "Save as Draft" at bounding box center [280, 253] width 42 height 12
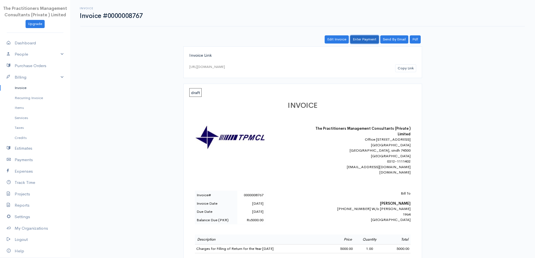
click at [368, 36] on link "Enter Payment" at bounding box center [364, 39] width 29 height 8
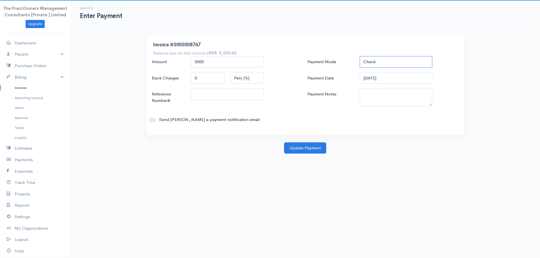
click at [401, 67] on select "Check Bank Transfer Credit Cash Debit ACH VISA MASTERCARD AMEX DISCOVER DINERS …" at bounding box center [395, 62] width 73 height 12
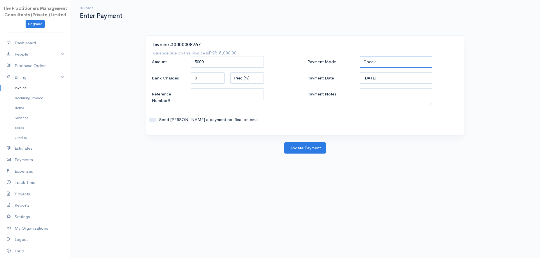
select select "Cash"
click at [359, 56] on select "Check Bank Transfer Credit Cash Debit ACH VISA MASTERCARD AMEX DISCOVER DINERS …" at bounding box center [395, 62] width 73 height 12
click at [378, 76] on input "[DATE]" at bounding box center [395, 78] width 73 height 12
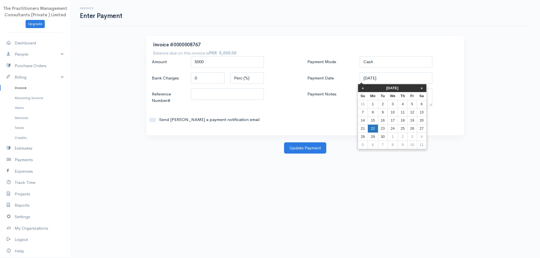
click at [370, 126] on td "22" at bounding box center [372, 128] width 10 height 8
type input "[DATE]"
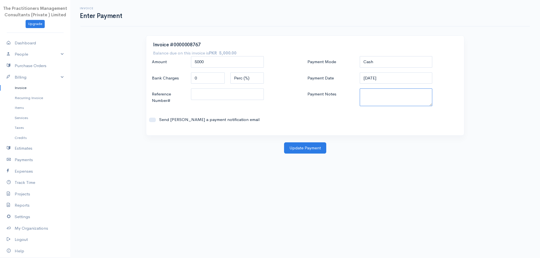
click at [371, 100] on textarea "Payment Notes" at bounding box center [395, 98] width 73 height 18
type textarea "5871"
click at [227, 93] on input "Reference Number#" at bounding box center [227, 95] width 73 height 12
type input "5871"
click at [313, 146] on button "Update Payment" at bounding box center [305, 148] width 42 height 12
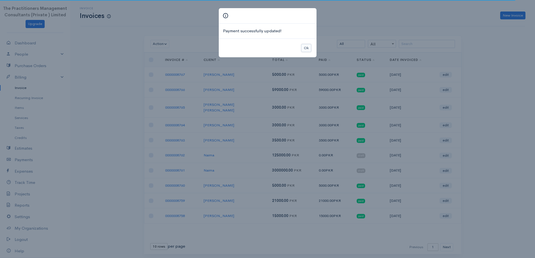
click at [305, 46] on button "Ok" at bounding box center [307, 48] width 10 height 8
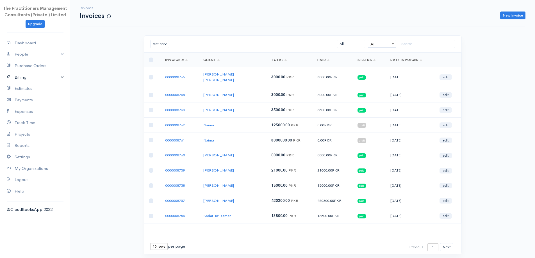
click at [30, 80] on link "Billing" at bounding box center [35, 78] width 70 height 12
click at [26, 90] on link "Invoice" at bounding box center [35, 88] width 70 height 10
